Goal: Task Accomplishment & Management: Complete application form

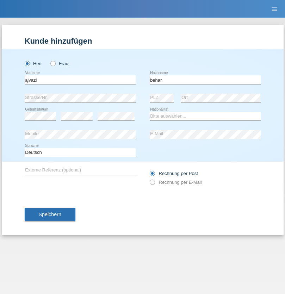
type input "behar"
select select "JO"
select select "C"
select select "01"
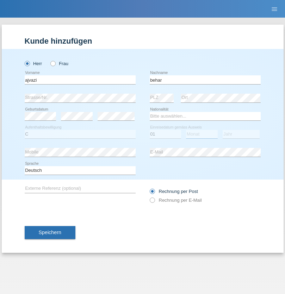
select select "10"
select select "2010"
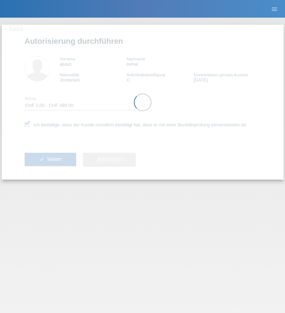
select select "1"
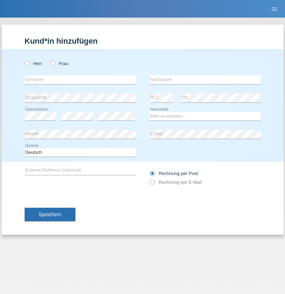
radio input "true"
click at [80, 80] on input "text" at bounding box center [80, 79] width 111 height 9
type input "[PERSON_NAME]"
click at [205, 80] on input "text" at bounding box center [205, 79] width 111 height 9
type input "Baloh"
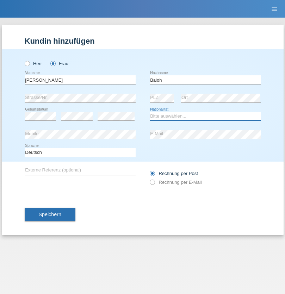
select select "CH"
radio input "true"
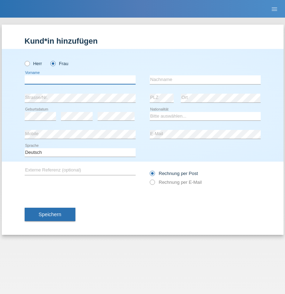
click at [80, 80] on input "text" at bounding box center [80, 79] width 111 height 9
type input "Zade"
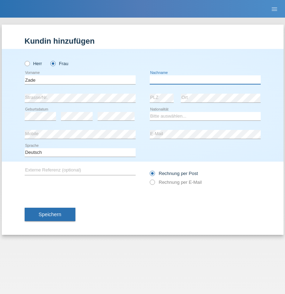
click at [205, 80] on input "text" at bounding box center [205, 79] width 111 height 9
type input "Kadrievski"
select select "CH"
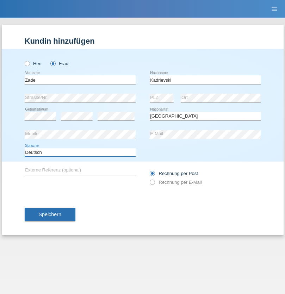
select select "en"
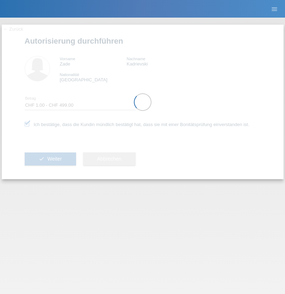
select select "1"
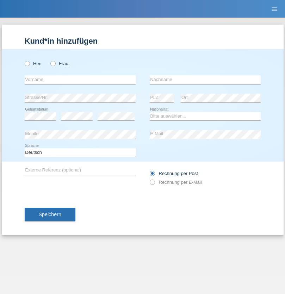
radio input "true"
click at [80, 80] on input "text" at bounding box center [80, 79] width 111 height 9
type input "Luana"
click at [205, 80] on input "text" at bounding box center [205, 79] width 111 height 9
type input "Da silva Macedo"
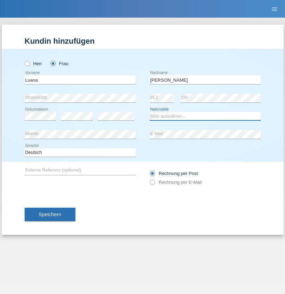
select select "BN"
select select "C"
select select "13"
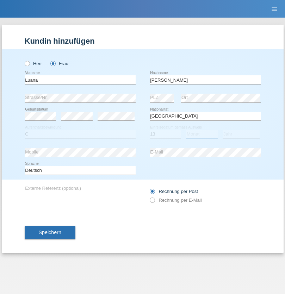
select select "12"
select select "2018"
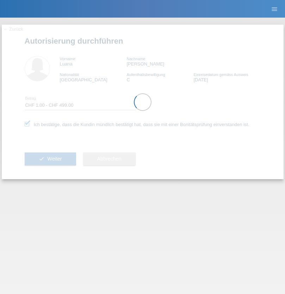
select select "1"
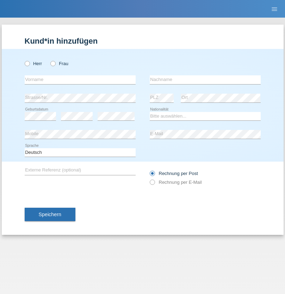
radio input "true"
click at [80, 80] on input "text" at bounding box center [80, 79] width 111 height 9
type input "Suada"
click at [205, 80] on input "text" at bounding box center [205, 79] width 111 height 9
type input "Fuss"
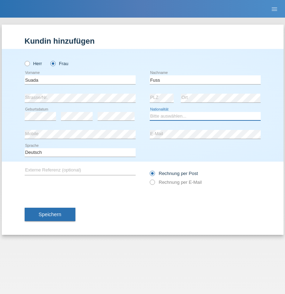
select select "AL"
select select "C"
select select "07"
select select "06"
select select "1981"
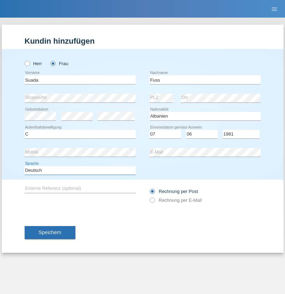
select select "en"
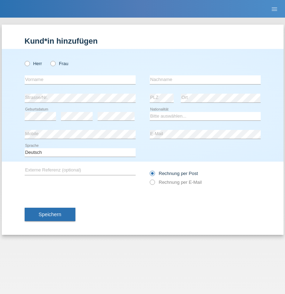
radio input "true"
click at [80, 80] on input "text" at bounding box center [80, 79] width 111 height 9
type input "guy"
click at [205, 80] on input "text" at bounding box center [205, 79] width 111 height 9
type input "massamba"
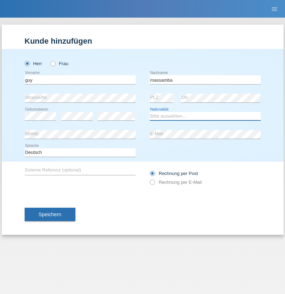
select select "CH"
radio input "true"
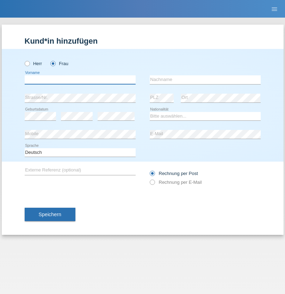
click at [80, 80] on input "text" at bounding box center [80, 79] width 111 height 9
type input "Nathalie"
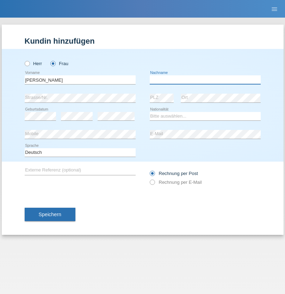
click at [205, 80] on input "text" at bounding box center [205, 79] width 111 height 9
type input "Marti"
select select "CH"
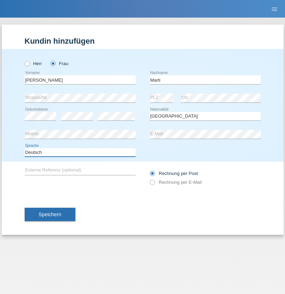
select select "en"
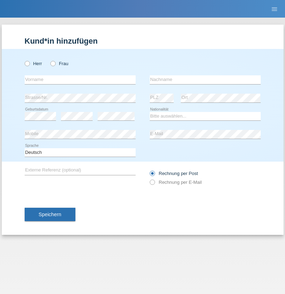
radio input "true"
click at [80, 80] on input "text" at bounding box center [80, 79] width 111 height 9
type input "Betim"
click at [205, 80] on input "text" at bounding box center [205, 79] width 111 height 9
type input "Alija"
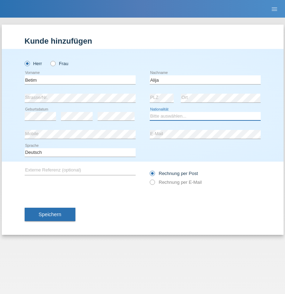
select select "MK"
select select "C"
select select "12"
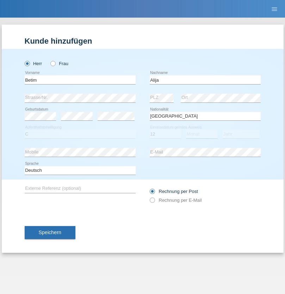
select select "08"
select select "2003"
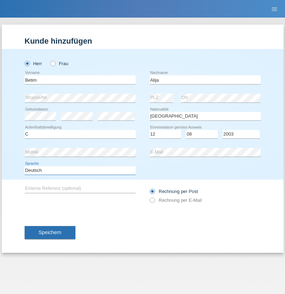
select select "en"
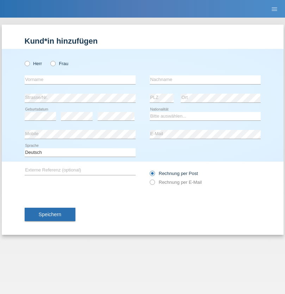
radio input "true"
click at [80, 80] on input "text" at bounding box center [80, 79] width 111 height 9
type input "Sasa"
click at [205, 80] on input "text" at bounding box center [205, 79] width 111 height 9
type input "Lazarevic"
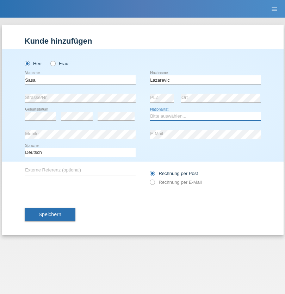
select select "RS"
select select "C"
select select "16"
select select "10"
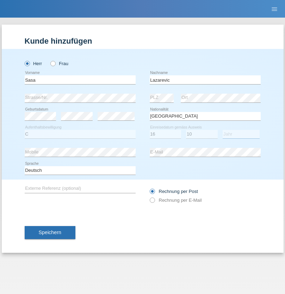
select select "1984"
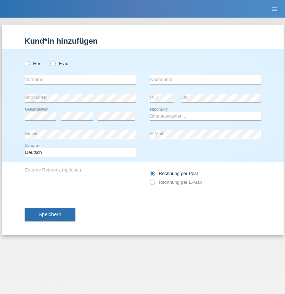
radio input "true"
click at [80, 80] on input "text" at bounding box center [80, 79] width 111 height 9
type input "kelmendi"
click at [205, 80] on input "text" at bounding box center [205, 79] width 111 height 9
type input "Edona"
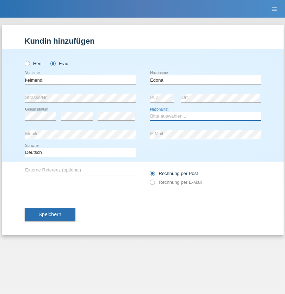
select select "XK"
select select "C"
select select "23"
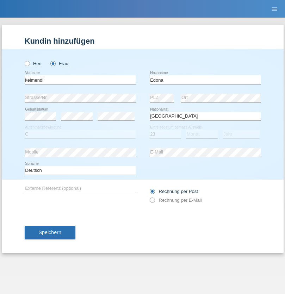
select select "09"
select select "2021"
